Goal: Check status

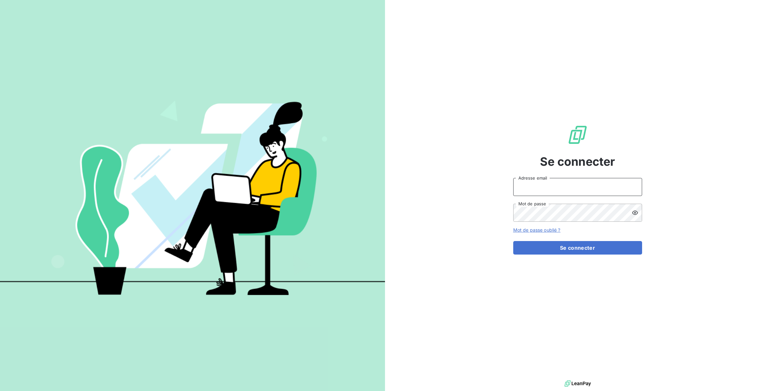
click at [531, 186] on input "Adresse email" at bounding box center [577, 187] width 129 height 18
type input "[EMAIL_ADDRESS][DOMAIN_NAME]"
click at [513, 241] on button "Se connecter" at bounding box center [577, 248] width 129 height 14
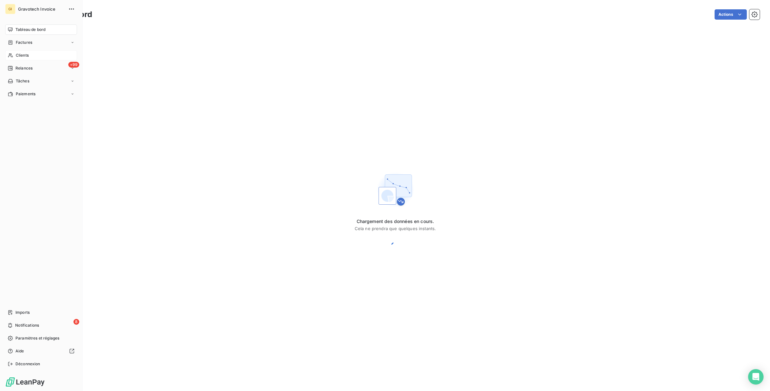
click at [17, 57] on span "Clients" at bounding box center [22, 56] width 13 height 6
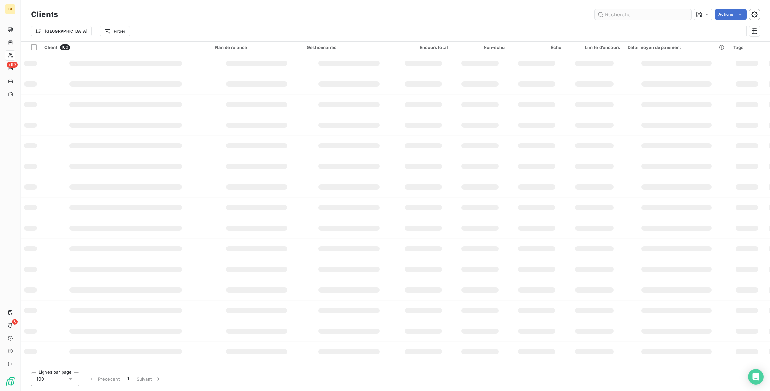
click at [613, 13] on input "text" at bounding box center [643, 14] width 97 height 10
type input "10005465"
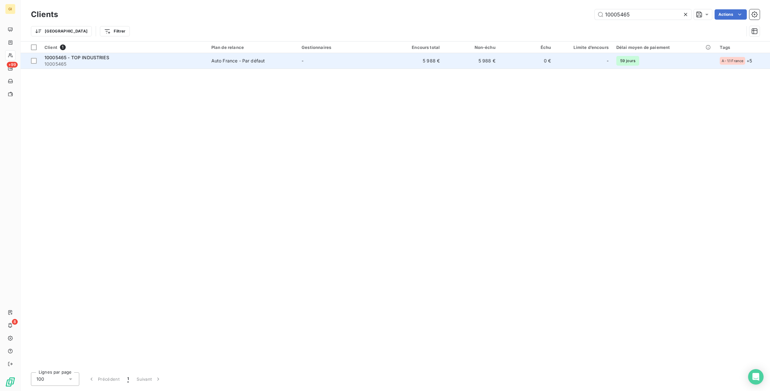
click at [310, 63] on td "-" at bounding box center [343, 60] width 90 height 15
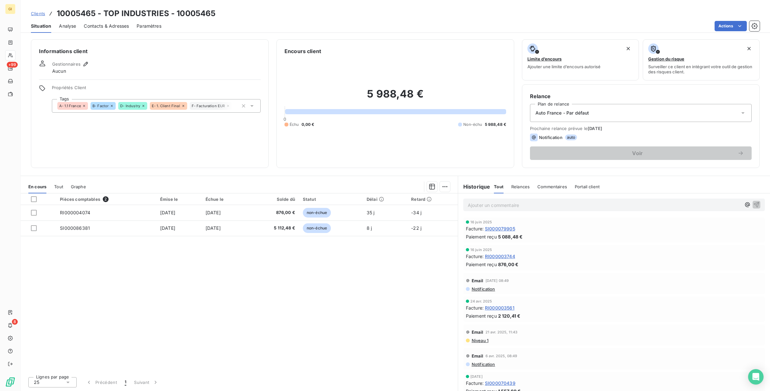
click at [193, 301] on div "Pièces comptables 2 Émise le Échue le Solde dû Statut Délai Retard RI000004074 …" at bounding box center [239, 283] width 437 height 178
